Goal: Transaction & Acquisition: Download file/media

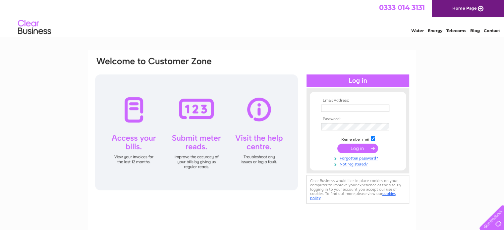
click at [364, 108] on input "text" at bounding box center [355, 108] width 68 height 7
type input "fergusmccoss@hinba.co.uk"
click at [331, 121] on th "Password:" at bounding box center [358, 119] width 77 height 5
click at [337, 144] on input "submit" at bounding box center [357, 148] width 41 height 9
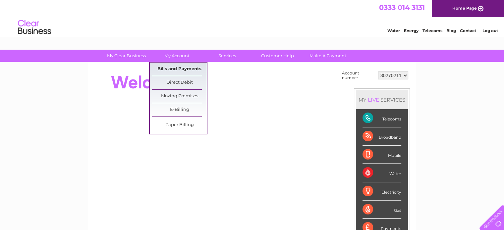
click at [170, 65] on link "Bills and Payments" at bounding box center [179, 69] width 55 height 13
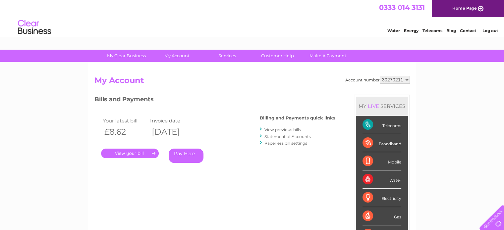
click at [275, 128] on link "View previous bills" at bounding box center [283, 129] width 36 height 5
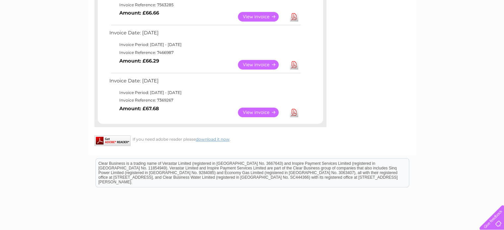
scroll to position [365, 0]
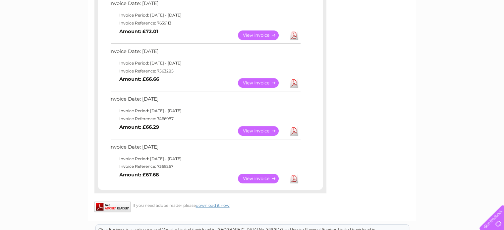
click at [161, 167] on td "Invoice Reference: 7369267" at bounding box center [205, 167] width 194 height 8
copy td "7369267"
click at [162, 119] on td "Invoice Reference: 7466987" at bounding box center [205, 119] width 194 height 8
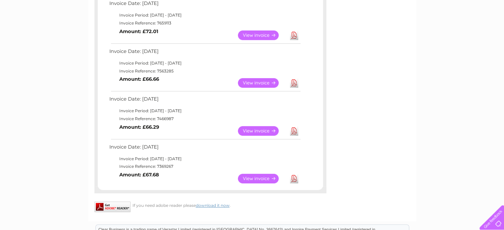
copy td "7466987"
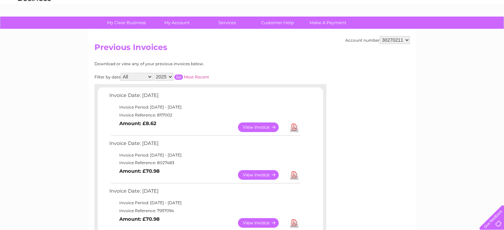
scroll to position [0, 0]
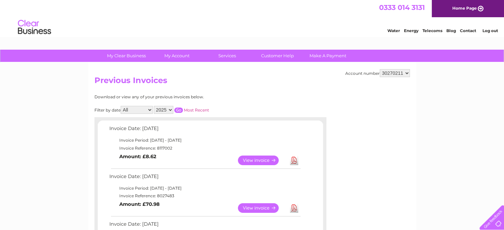
click at [170, 111] on select "2025 2024 2023" at bounding box center [164, 110] width 20 height 8
click at [154, 106] on select "2025 2024 2023" at bounding box center [164, 110] width 20 height 8
click at [171, 111] on select "2025 2024 2023" at bounding box center [164, 110] width 20 height 8
click at [154, 106] on select "2025 2024 2023" at bounding box center [164, 110] width 20 height 8
click at [177, 110] on input "button" at bounding box center [178, 110] width 9 height 5
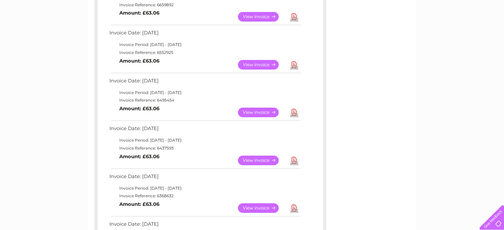
scroll to position [597, 0]
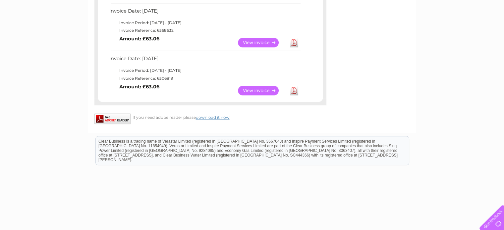
click at [162, 80] on td "Invoice Reference: 6306819" at bounding box center [205, 79] width 194 height 8
copy td "6306819"
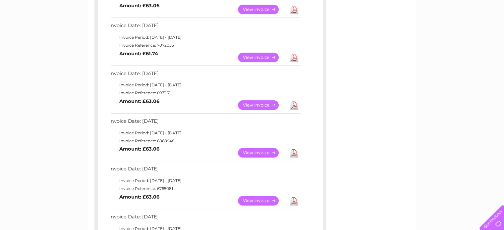
scroll to position [0, 0]
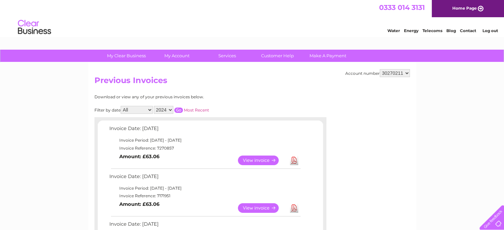
click at [170, 110] on select "2025 2024 2023" at bounding box center [164, 110] width 20 height 8
click at [154, 106] on select "2025 2024 2023" at bounding box center [164, 110] width 20 height 8
click at [179, 111] on input "button" at bounding box center [178, 110] width 9 height 5
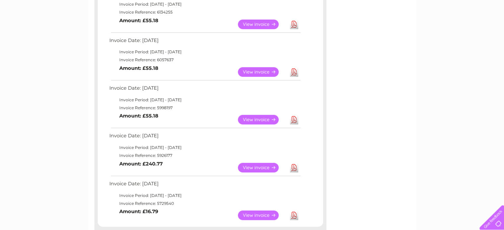
scroll to position [378, 0]
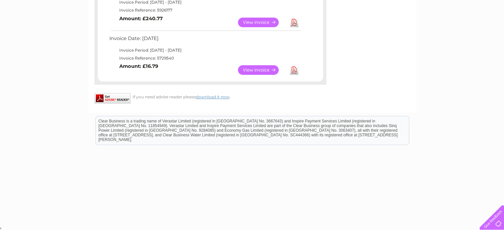
click at [165, 58] on td "Invoice Reference: 5729540" at bounding box center [205, 58] width 194 height 8
copy td "5729540"
click at [296, 73] on link "Download" at bounding box center [294, 70] width 8 height 10
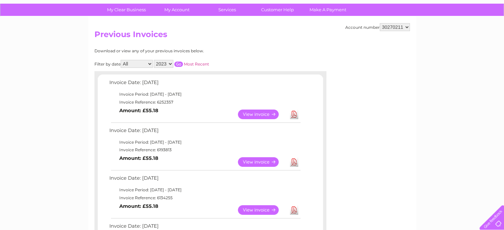
scroll to position [0, 0]
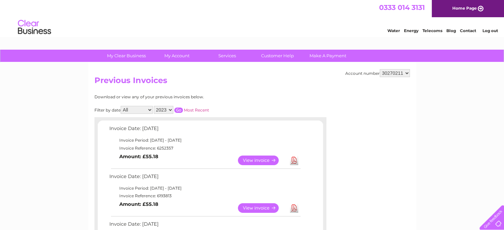
click at [172, 110] on select "2025 2024 2023" at bounding box center [164, 110] width 20 height 8
select select "2025"
click at [154, 106] on select "2025 2024 2023" at bounding box center [164, 110] width 20 height 8
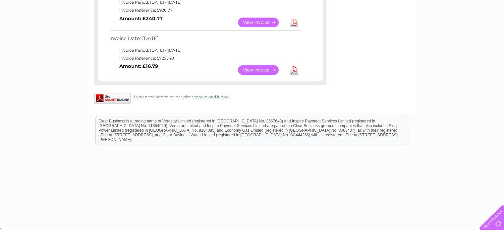
scroll to position [212, 0]
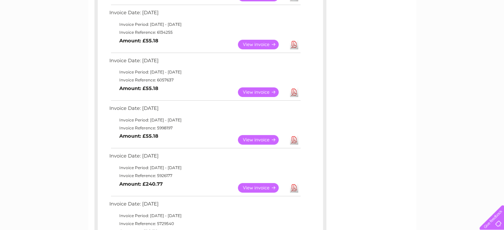
click at [165, 222] on td "Invoice Reference: 5729540" at bounding box center [205, 224] width 194 height 8
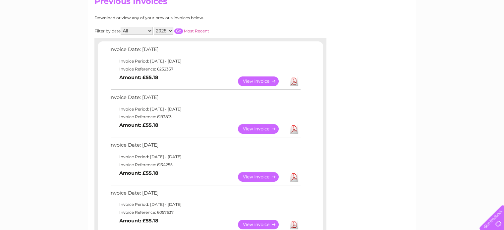
scroll to position [0, 0]
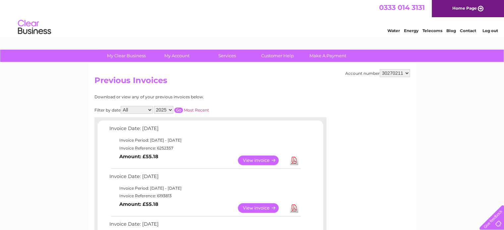
click at [179, 110] on input "button" at bounding box center [178, 110] width 9 height 5
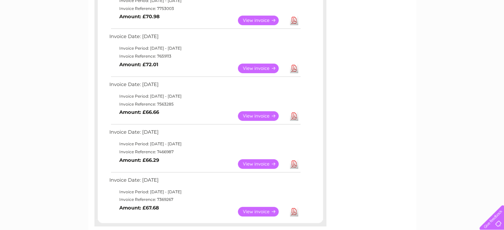
scroll to position [431, 0]
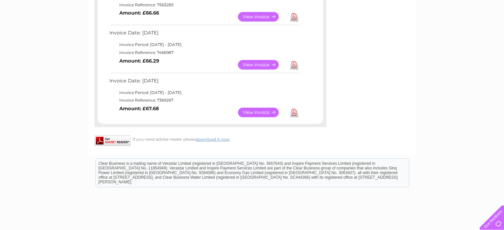
click at [165, 101] on td "Invoice Reference: 7369267" at bounding box center [205, 100] width 194 height 8
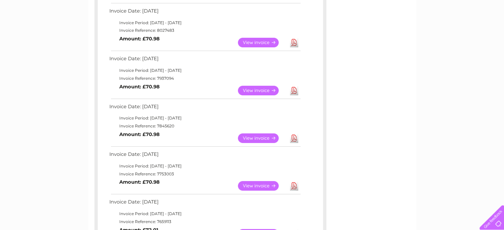
scroll to position [66, 0]
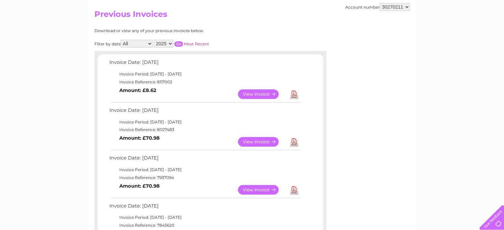
click at [167, 81] on td "Invoice Reference: 8117002" at bounding box center [205, 82] width 194 height 8
copy td "8117002"
click at [166, 128] on td "Invoice Reference: 8027483" at bounding box center [205, 130] width 194 height 8
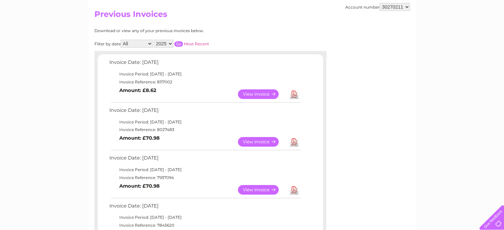
copy td "8027483"
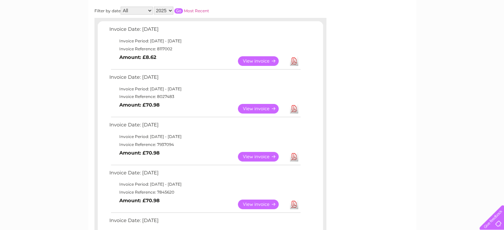
click at [168, 143] on td "Invoice Reference: 7937094" at bounding box center [205, 145] width 194 height 8
copy td "7937094"
click at [164, 191] on td "Invoice Reference: 7845620" at bounding box center [205, 193] width 194 height 8
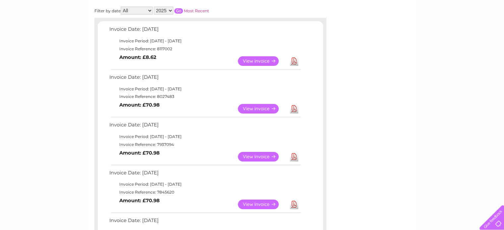
copy td "7845620"
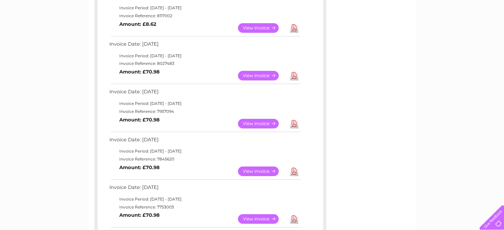
scroll to position [166, 0]
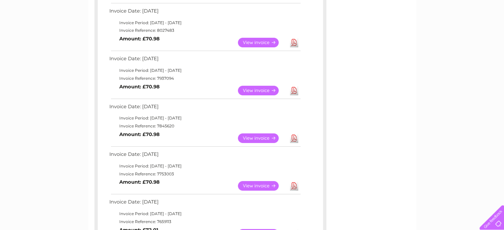
click at [164, 173] on td "Invoice Reference: 7753003" at bounding box center [205, 174] width 194 height 8
copy td "7753003"
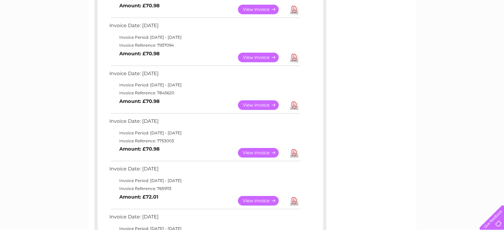
scroll to position [232, 0]
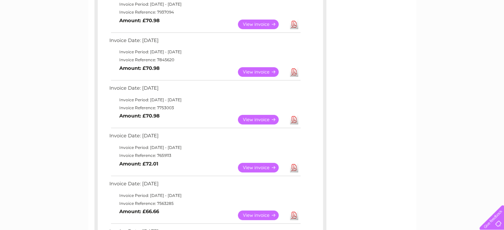
click at [162, 155] on td "Invoice Reference: 7659113" at bounding box center [205, 156] width 194 height 8
copy td "7659113"
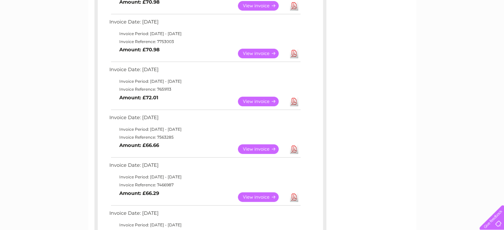
click at [173, 138] on td "Invoice Reference: 7563285" at bounding box center [205, 138] width 194 height 8
click at [167, 137] on td "Invoice Reference: 7563285" at bounding box center [205, 138] width 194 height 8
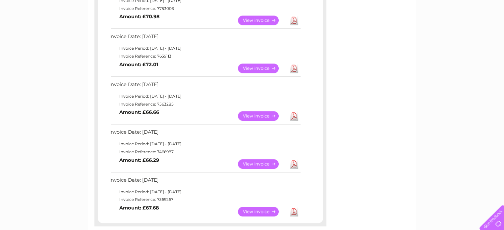
click at [165, 150] on td "Invoice Reference: 7466987" at bounding box center [205, 152] width 194 height 8
click at [165, 198] on td "Invoice Reference: 7369267" at bounding box center [205, 200] width 194 height 8
click at [294, 211] on link "Download" at bounding box center [294, 212] width 8 height 10
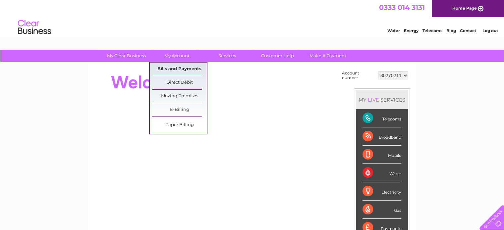
click at [186, 71] on link "Bills and Payments" at bounding box center [179, 69] width 55 height 13
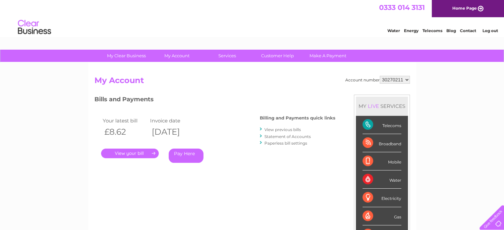
click at [289, 129] on link "View previous bills" at bounding box center [283, 129] width 36 height 5
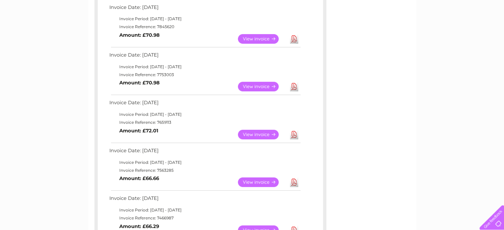
scroll to position [464, 0]
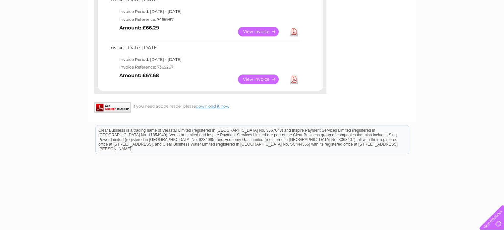
click at [151, 77] on b "Amount: £67.68" at bounding box center [139, 76] width 40 height 6
copy b "67.68"
click at [154, 79] on td "View Download Amount: £67.68" at bounding box center [205, 79] width 194 height 16
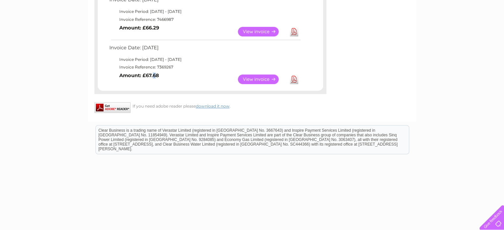
click at [154, 79] on td "View Download Amount: £67.68" at bounding box center [205, 79] width 194 height 16
drag, startPoint x: 164, startPoint y: 73, endPoint x: 146, endPoint y: 82, distance: 20.0
click at [146, 82] on td "View Download Amount: £67.68" at bounding box center [205, 79] width 194 height 16
copy b "67.68"
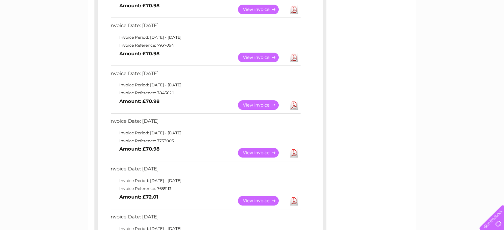
scroll to position [0, 0]
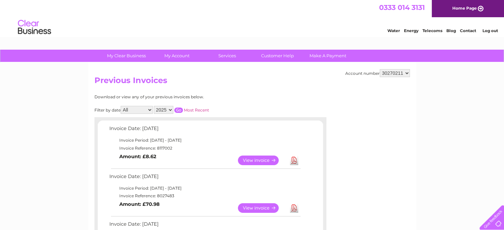
click at [407, 74] on select "30270211 30309111" at bounding box center [395, 73] width 30 height 8
select select "30309111"
click at [380, 69] on select "30270211 30309111" at bounding box center [395, 73] width 30 height 8
click at [164, 150] on td "Invoice Reference: 8068634" at bounding box center [205, 149] width 194 height 8
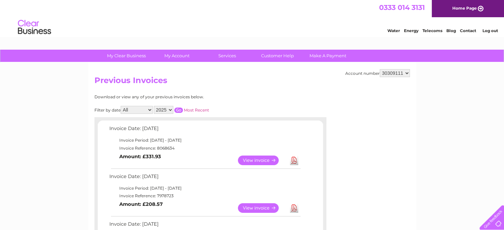
copy td "8068634"
click at [166, 196] on td "Invoice Reference: 7978723" at bounding box center [205, 196] width 194 height 8
click at [165, 195] on td "Invoice Reference: 7978723" at bounding box center [205, 196] width 194 height 8
copy td "7978723"
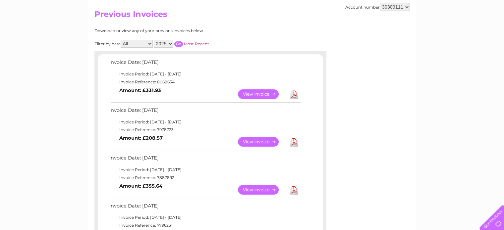
scroll to position [99, 0]
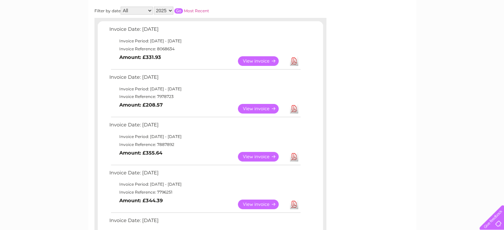
click at [164, 146] on td "Invoice Reference: 7887892" at bounding box center [205, 145] width 194 height 8
copy td "7887892"
click at [162, 192] on td "Invoice Reference: 7796251" at bounding box center [205, 193] width 194 height 8
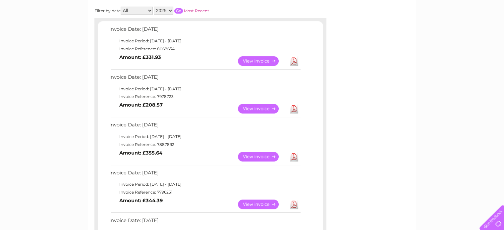
copy td "7796251"
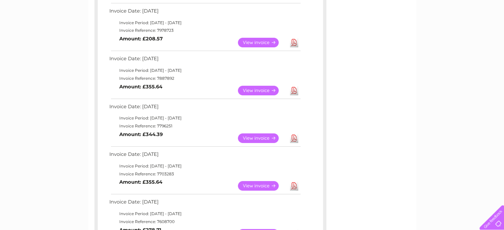
click at [169, 176] on td "Invoice Reference: 7703283" at bounding box center [205, 174] width 194 height 8
copy td "7703283"
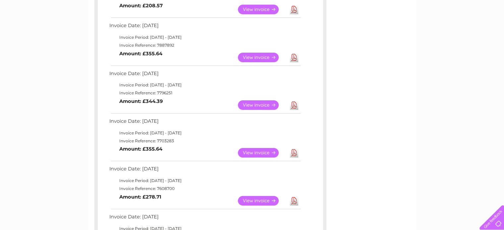
scroll to position [298, 0]
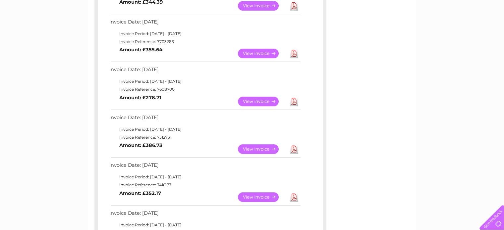
click at [162, 88] on td "Invoice Reference: 7608700" at bounding box center [205, 90] width 194 height 8
copy td "7608700"
